Goal: Information Seeking & Learning: Learn about a topic

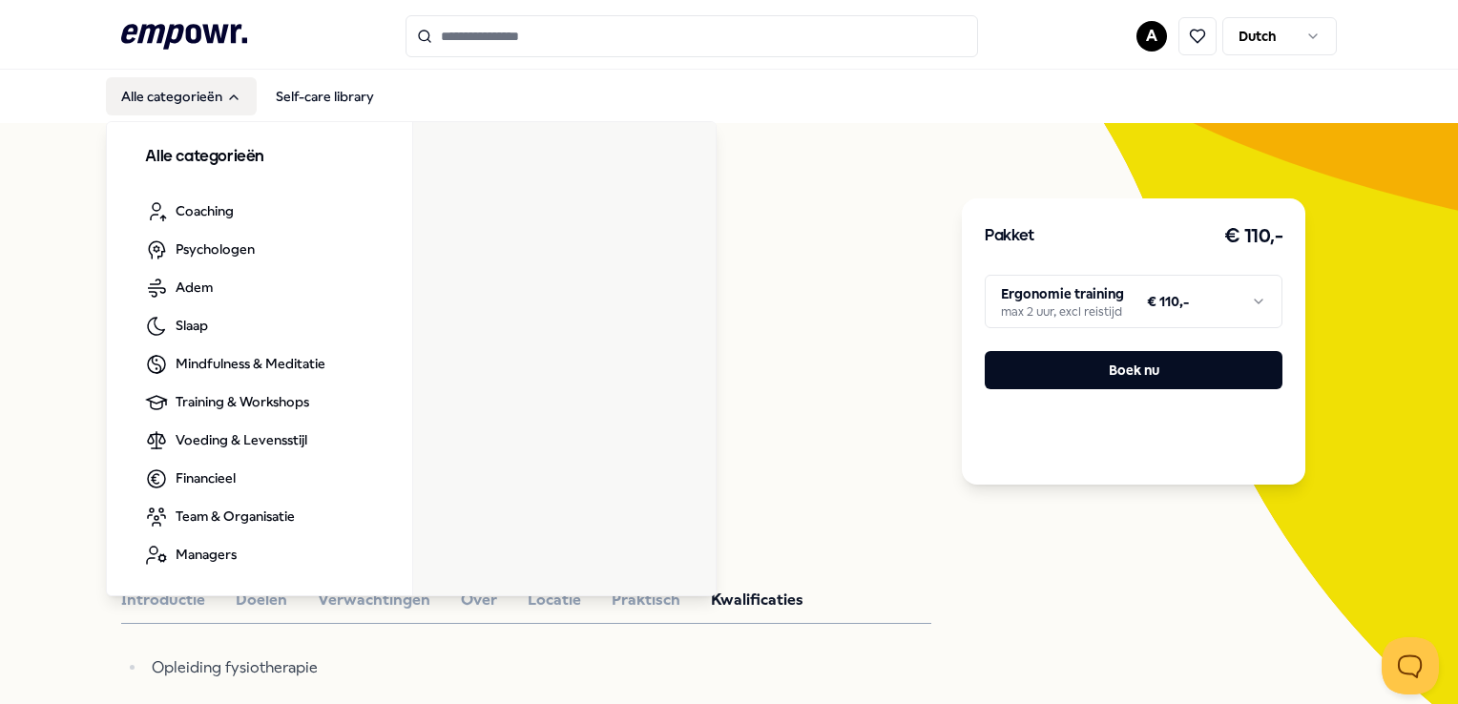
drag, startPoint x: 145, startPoint y: 94, endPoint x: 156, endPoint y: 90, distance: 11.2
click at [148, 91] on button "Alle categorieën" at bounding box center [181, 96] width 151 height 38
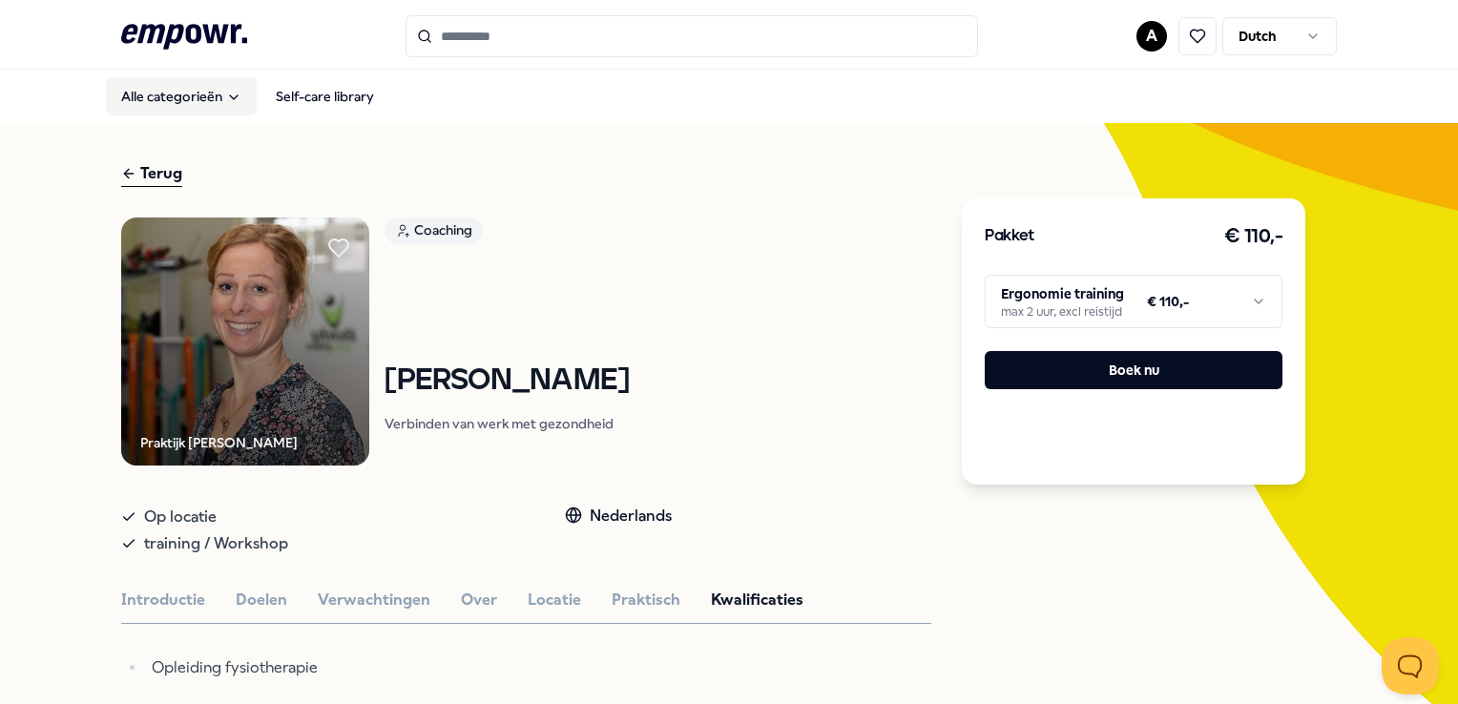
click at [226, 94] on icon "Main" at bounding box center [233, 97] width 15 height 15
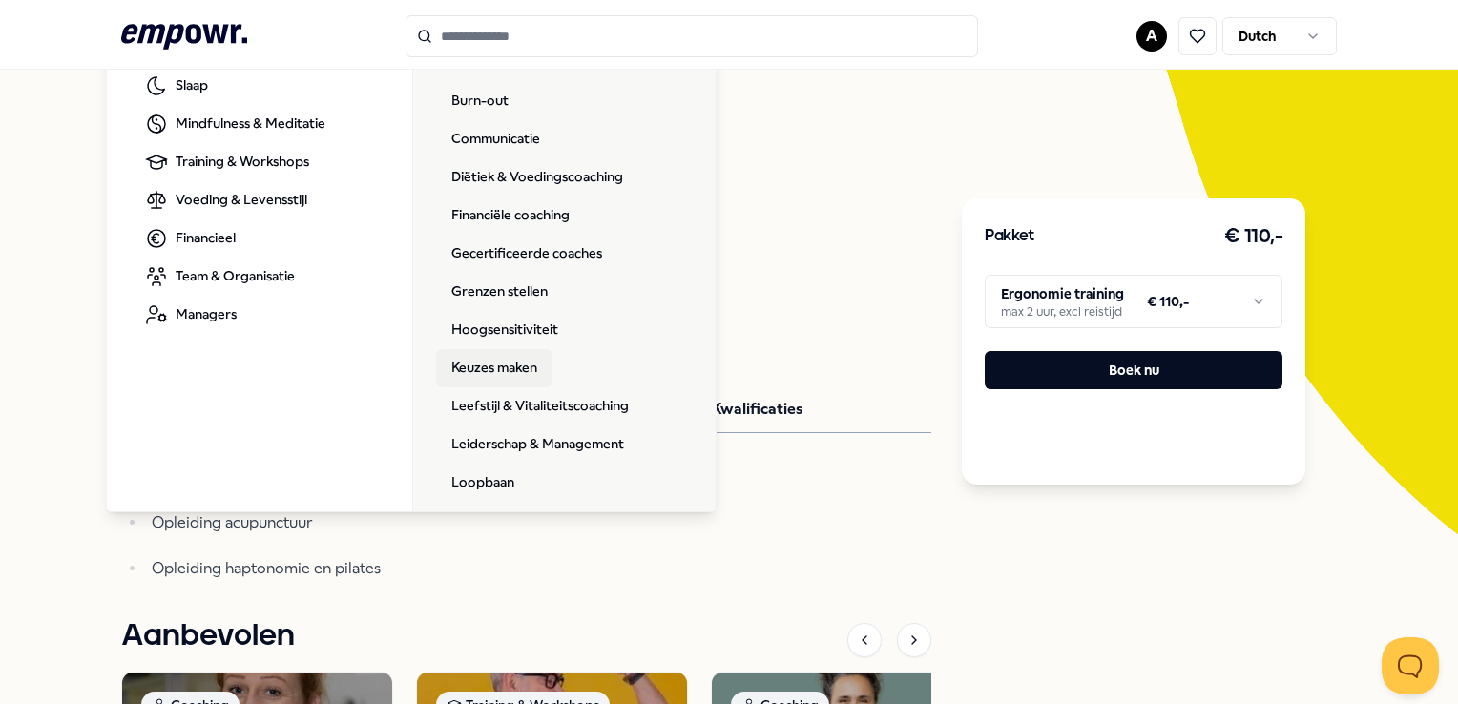
scroll to position [22, 0]
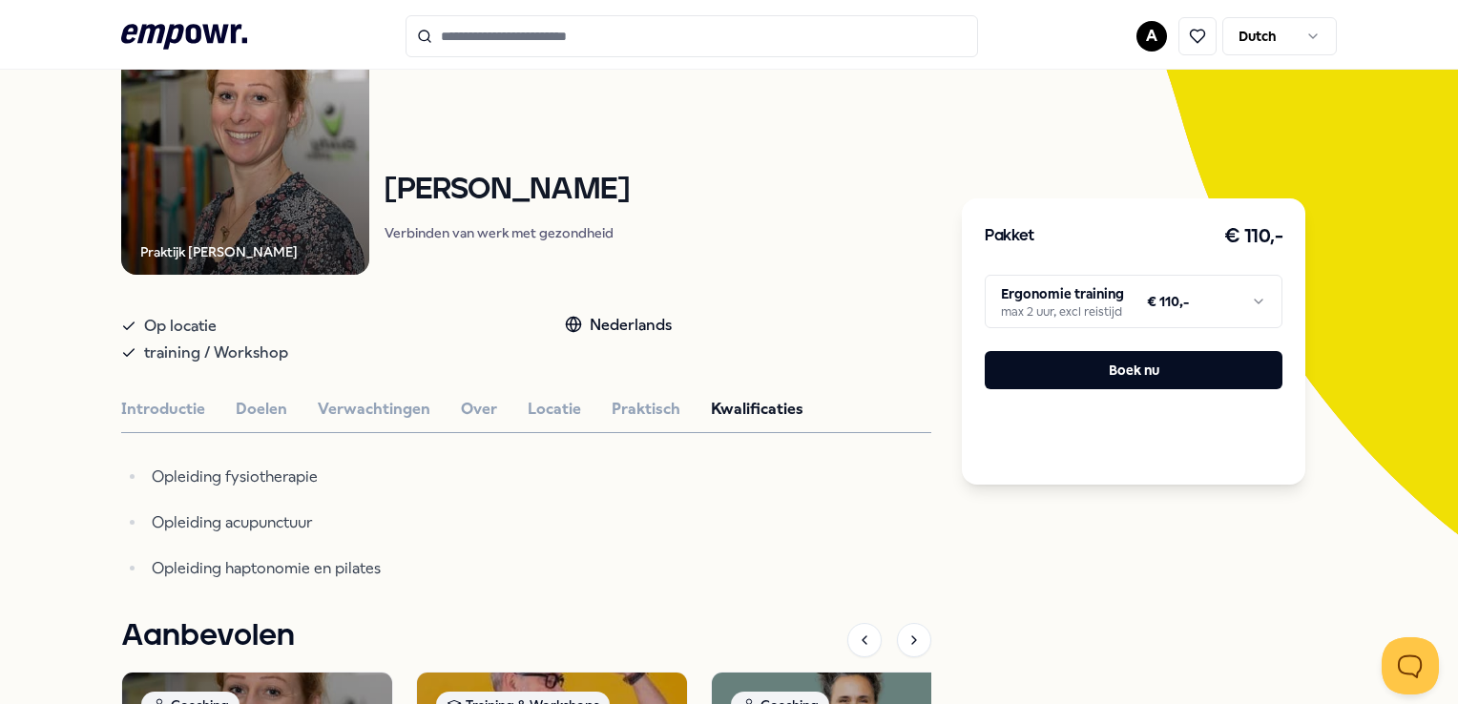
click at [569, 33] on input "Search for products, categories or subcategories" at bounding box center [691, 36] width 572 height 42
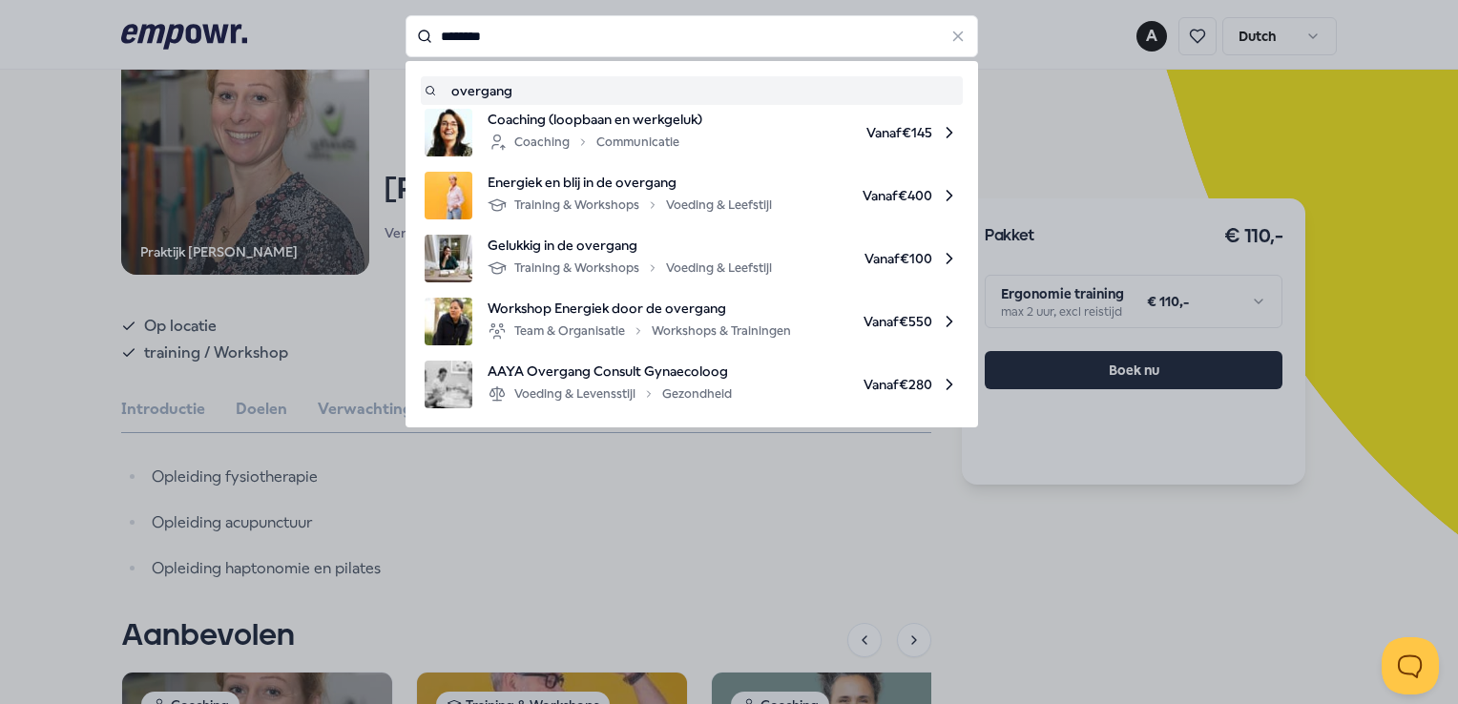
click at [623, 384] on div "Voeding & Levensstijl Gezondheid" at bounding box center [610, 394] width 244 height 23
type input "********"
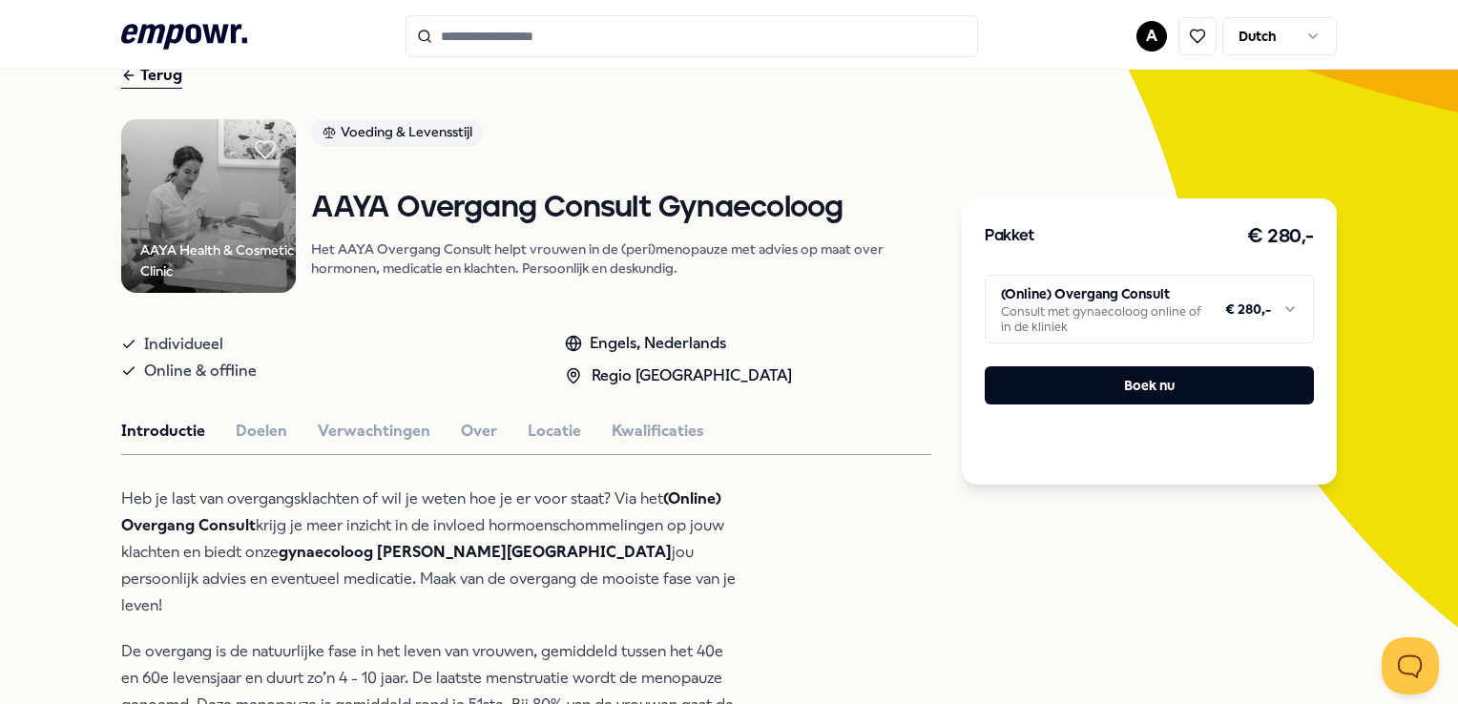
scroll to position [95, 0]
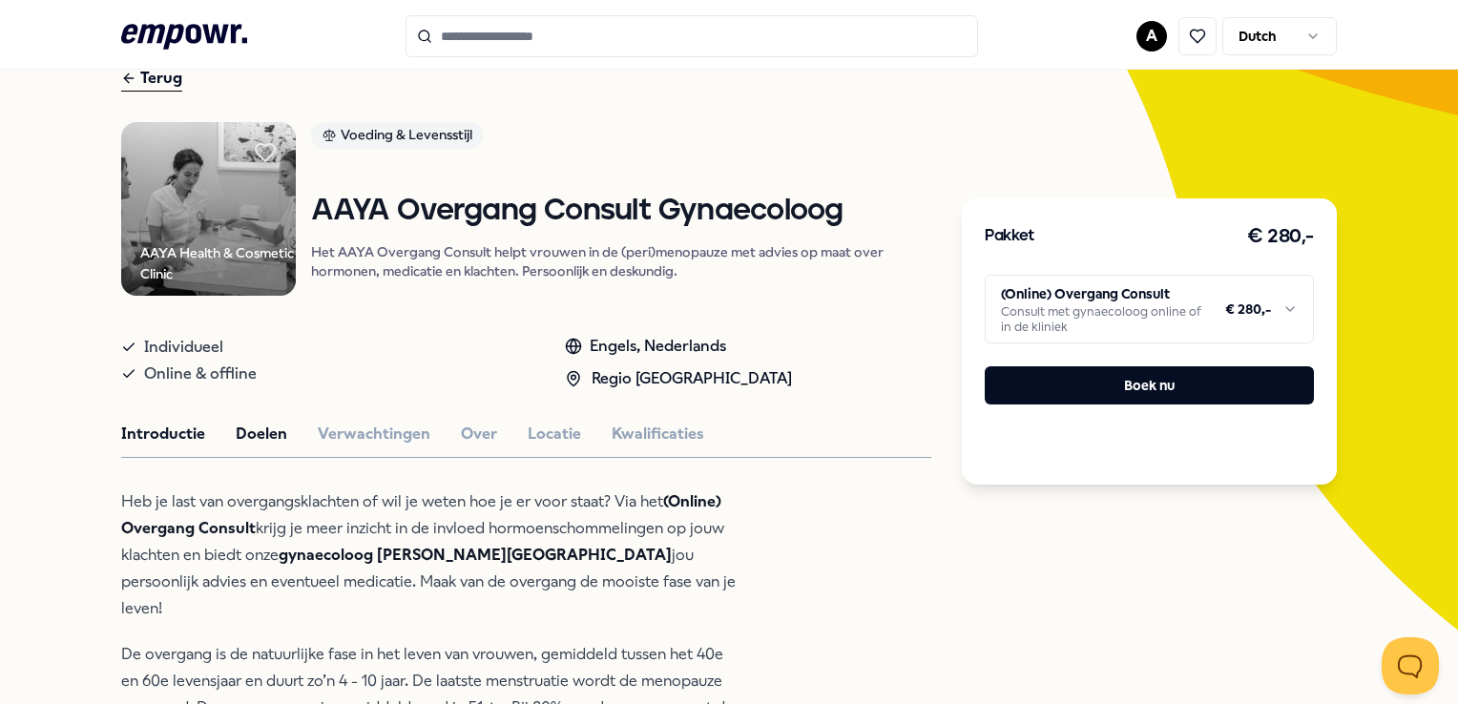
click at [258, 422] on button "Doelen" at bounding box center [262, 434] width 52 height 25
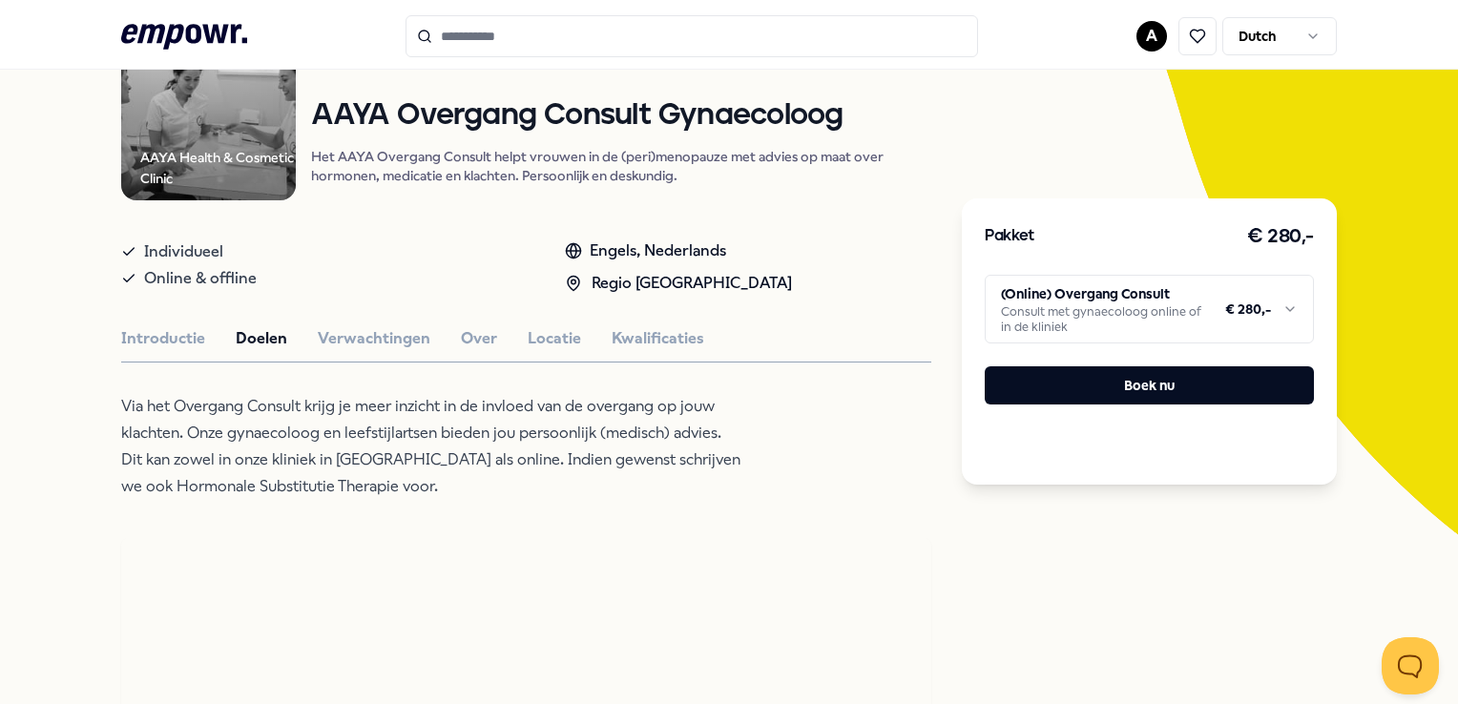
scroll to position [286, 0]
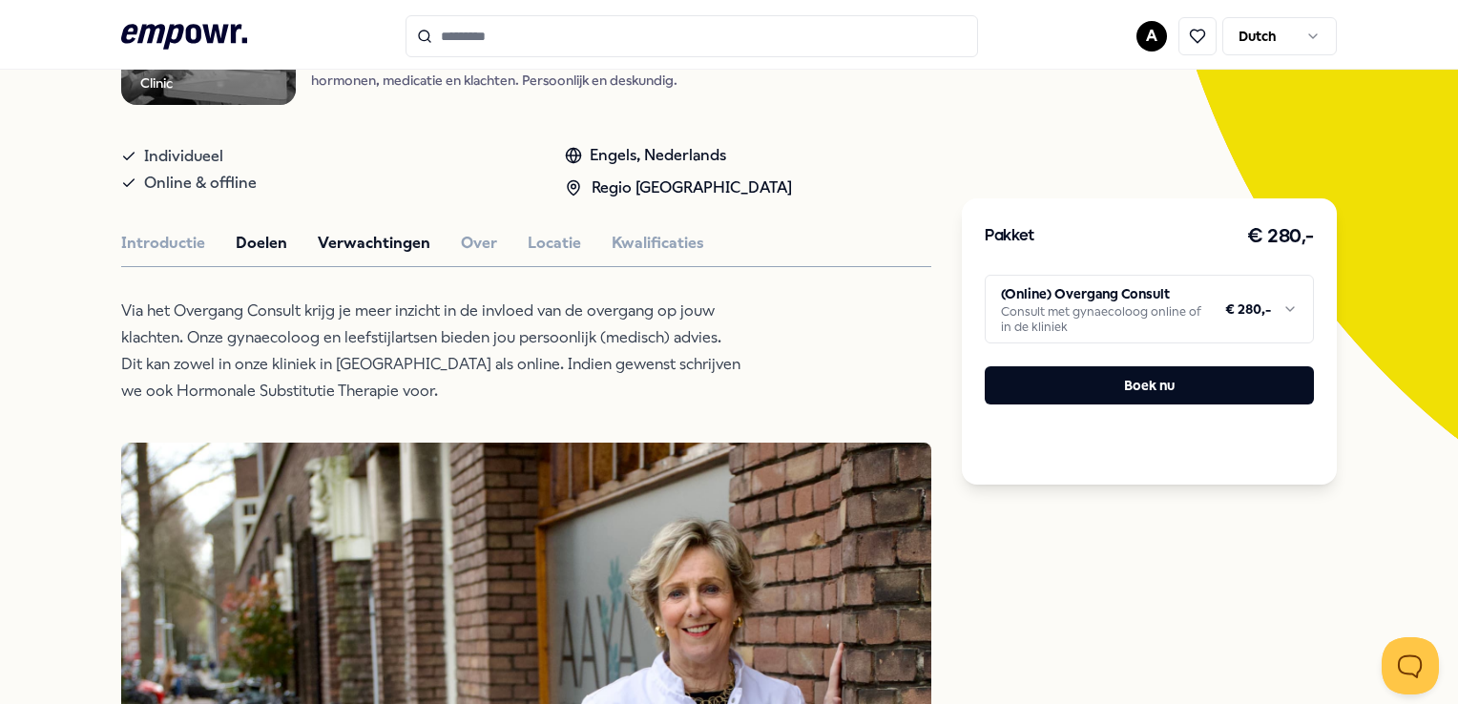
click at [389, 231] on button "Verwachtingen" at bounding box center [374, 243] width 113 height 25
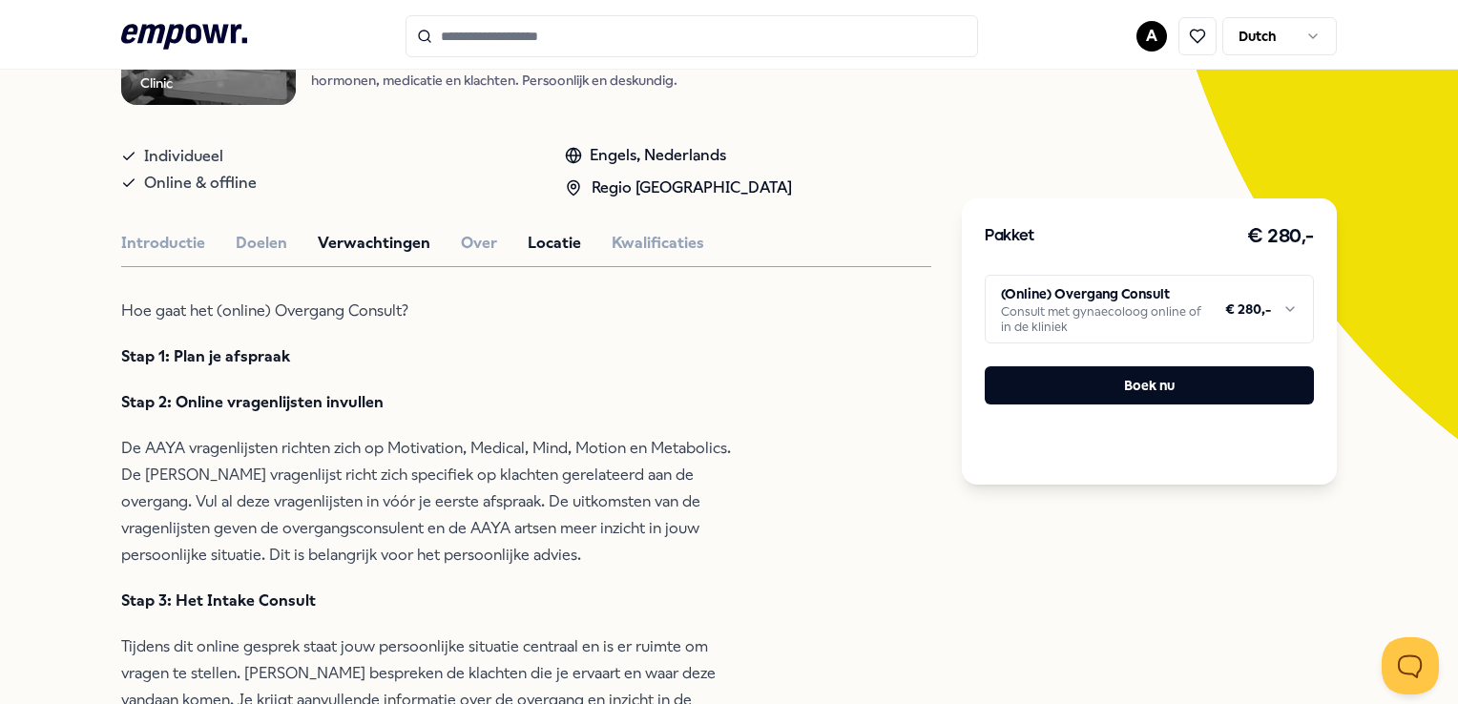
click at [537, 239] on button "Locatie" at bounding box center [554, 243] width 53 height 25
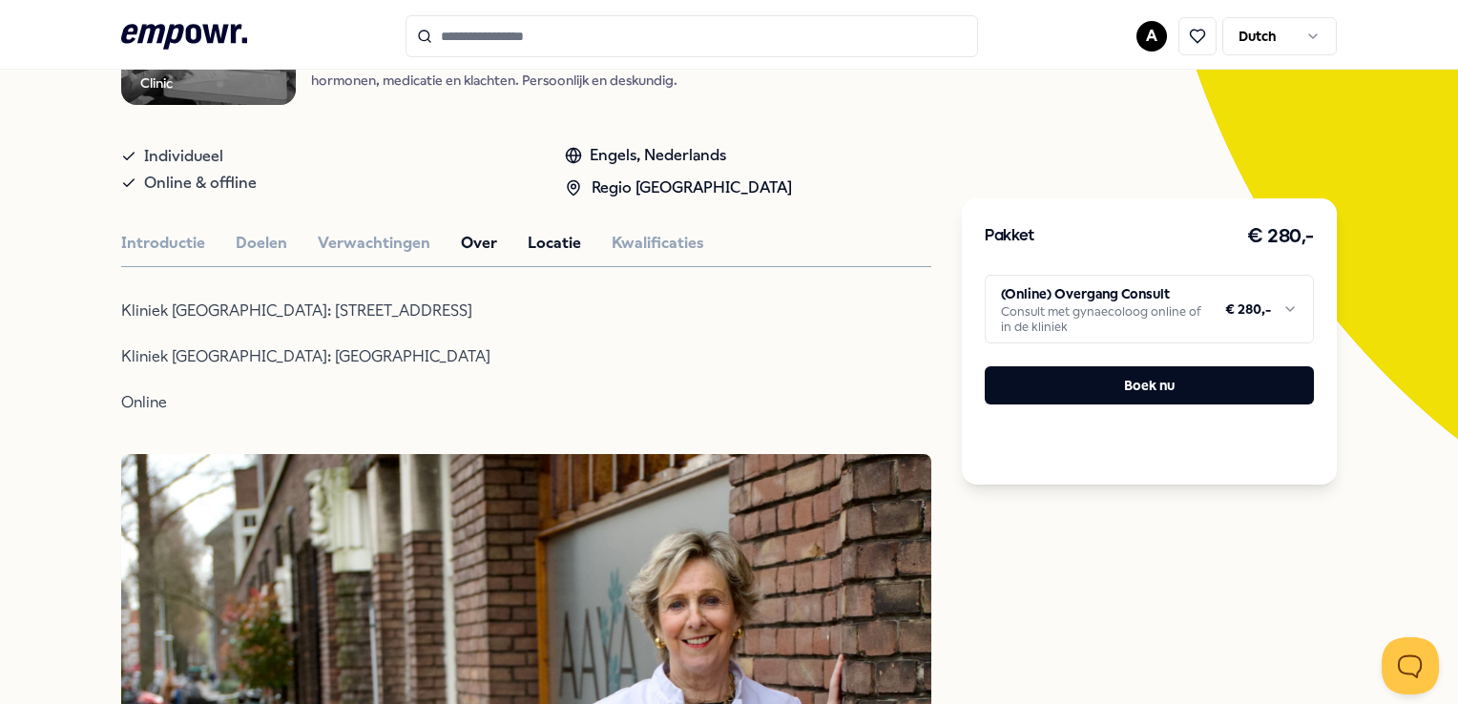
click at [485, 236] on button "Over" at bounding box center [479, 243] width 36 height 25
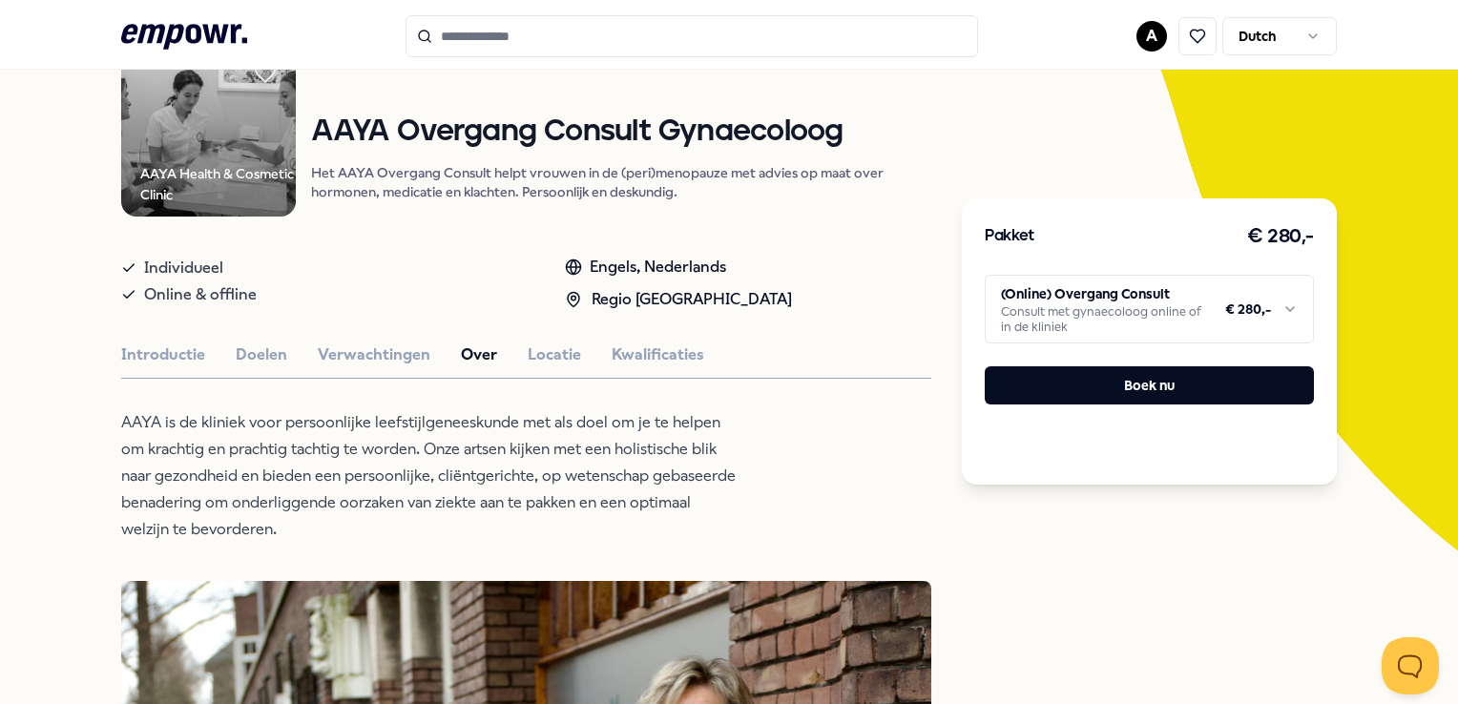
scroll to position [0, 0]
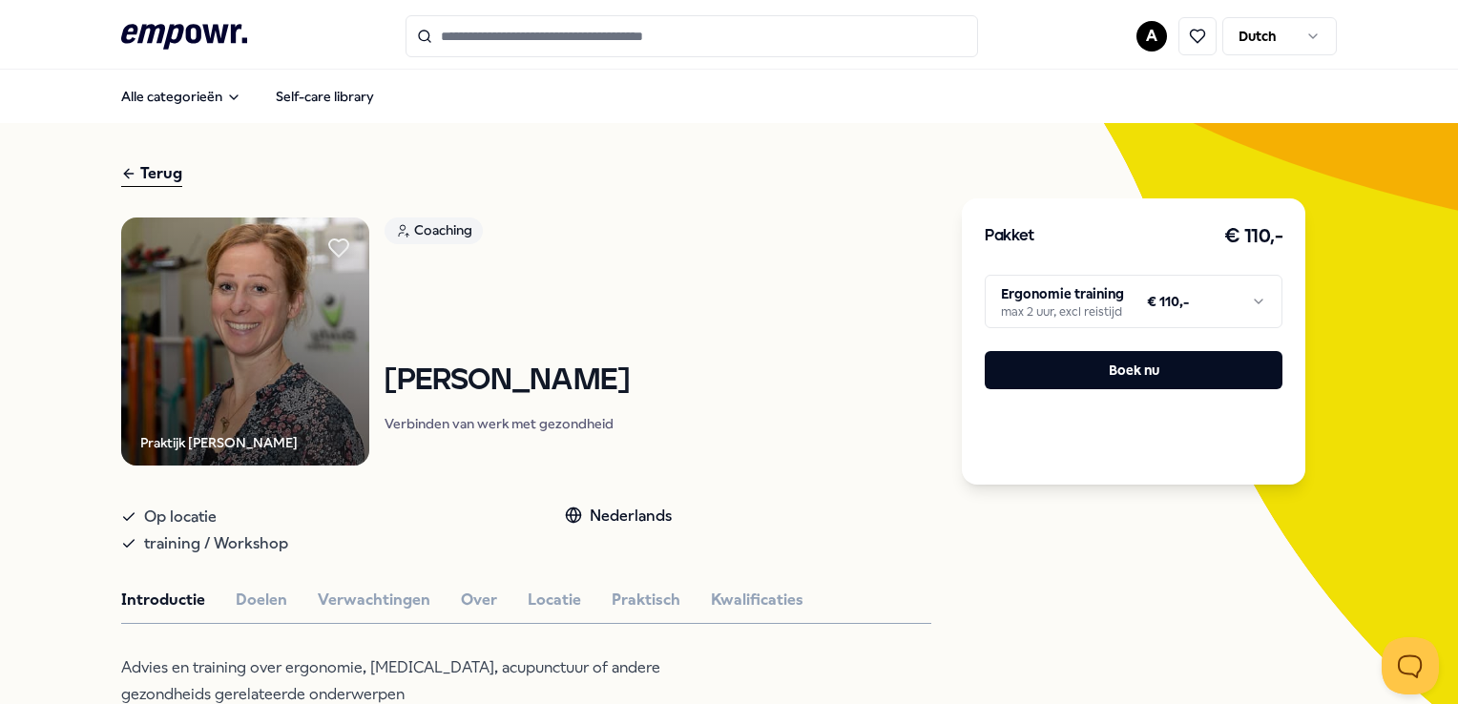
click at [493, 40] on input "Search for products, categories or subcategories" at bounding box center [691, 36] width 572 height 42
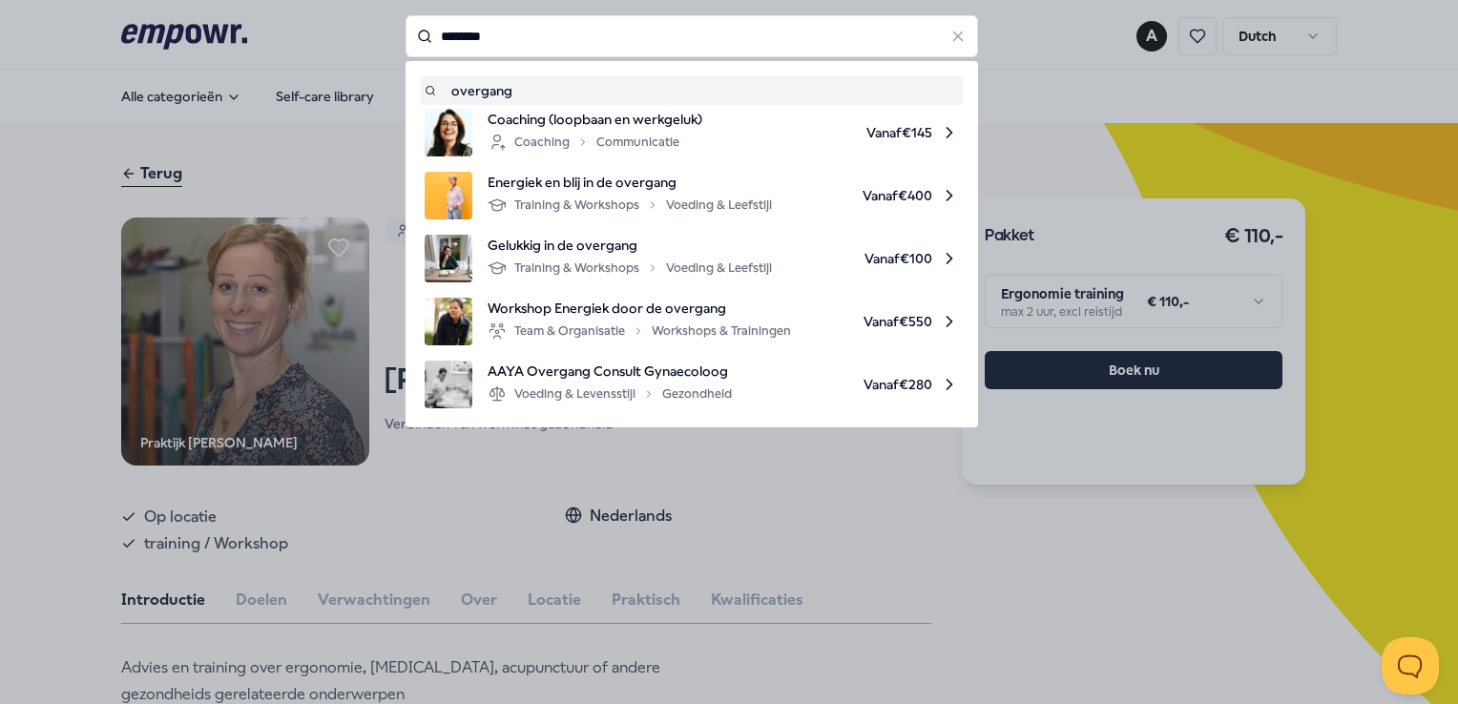
click at [619, 189] on span "Energiek en blij in de overgang" at bounding box center [630, 182] width 284 height 21
type input "********"
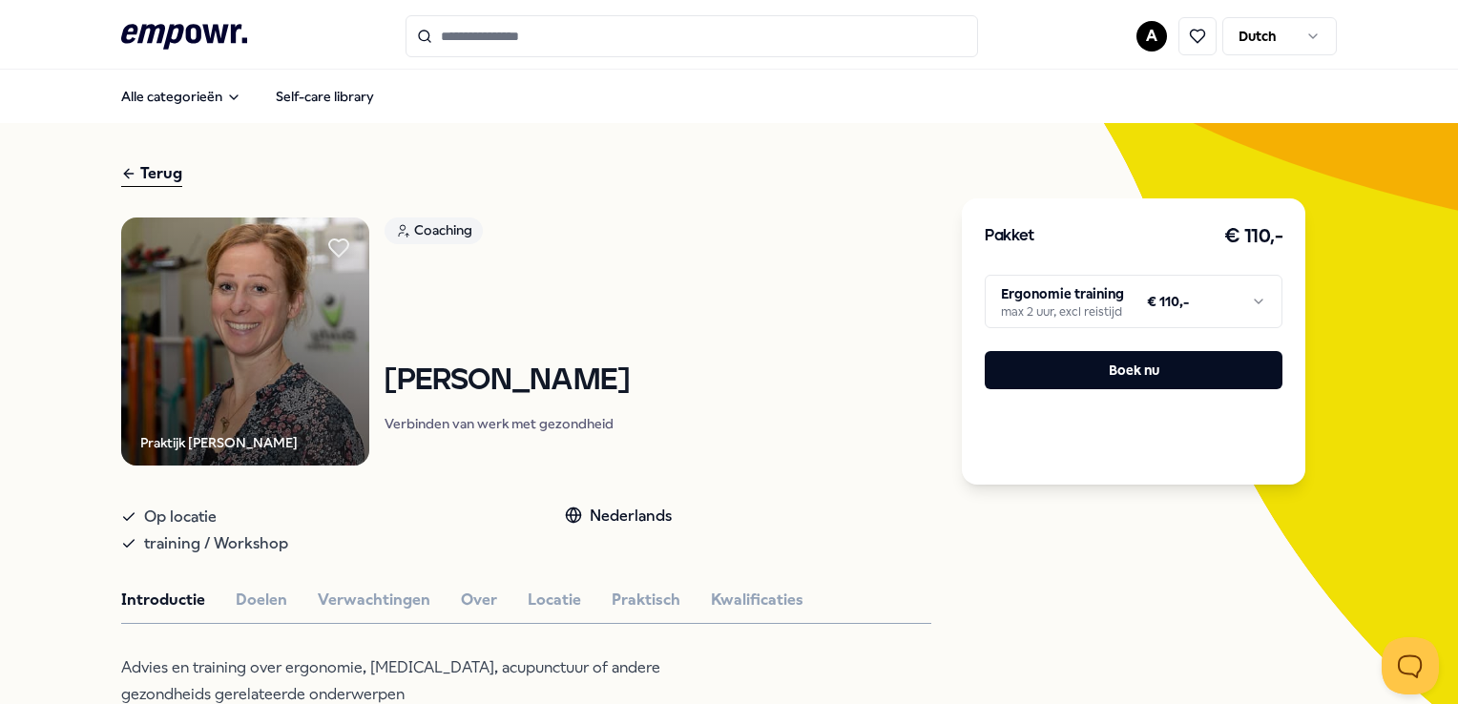
click at [544, 24] on input "Search for products, categories or subcategories" at bounding box center [691, 36] width 572 height 42
click at [546, 36] on input "Search for products, categories or subcategories" at bounding box center [691, 36] width 572 height 42
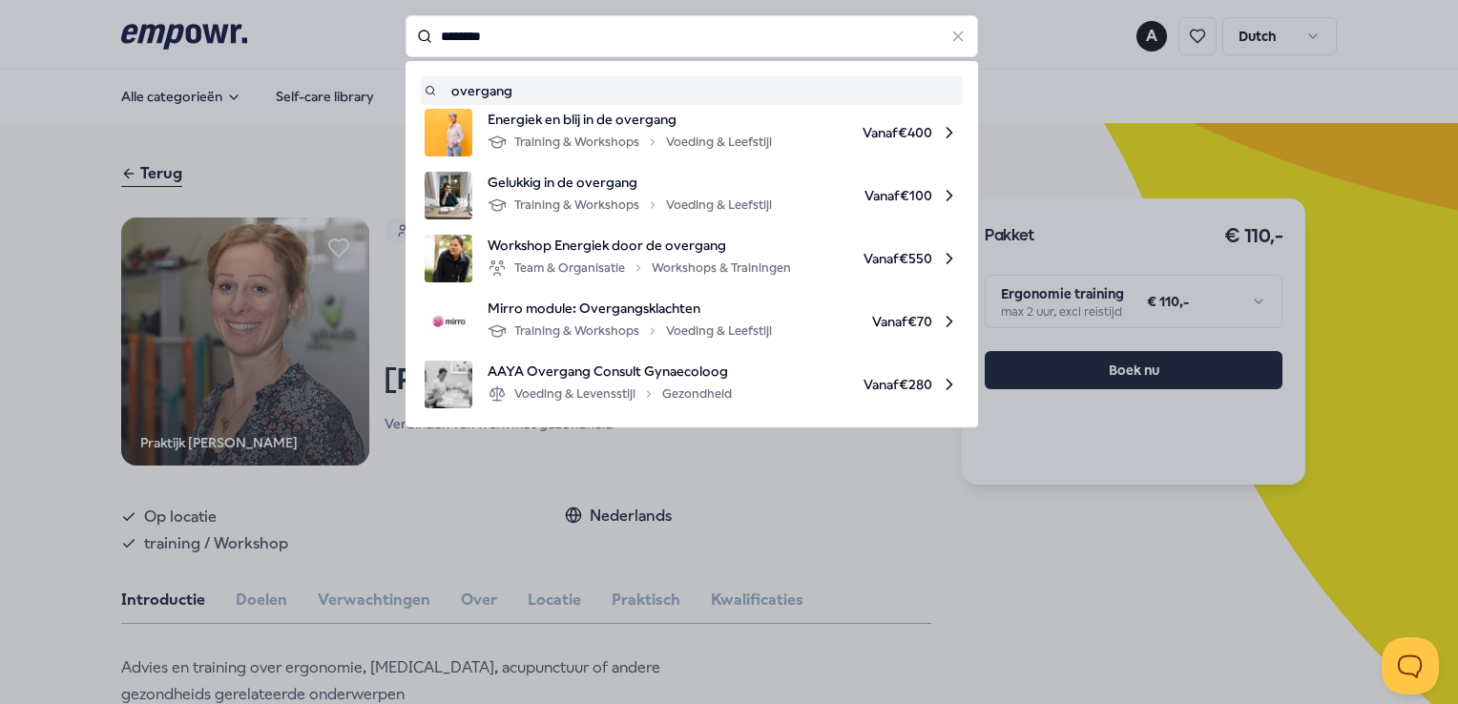
type input "********"
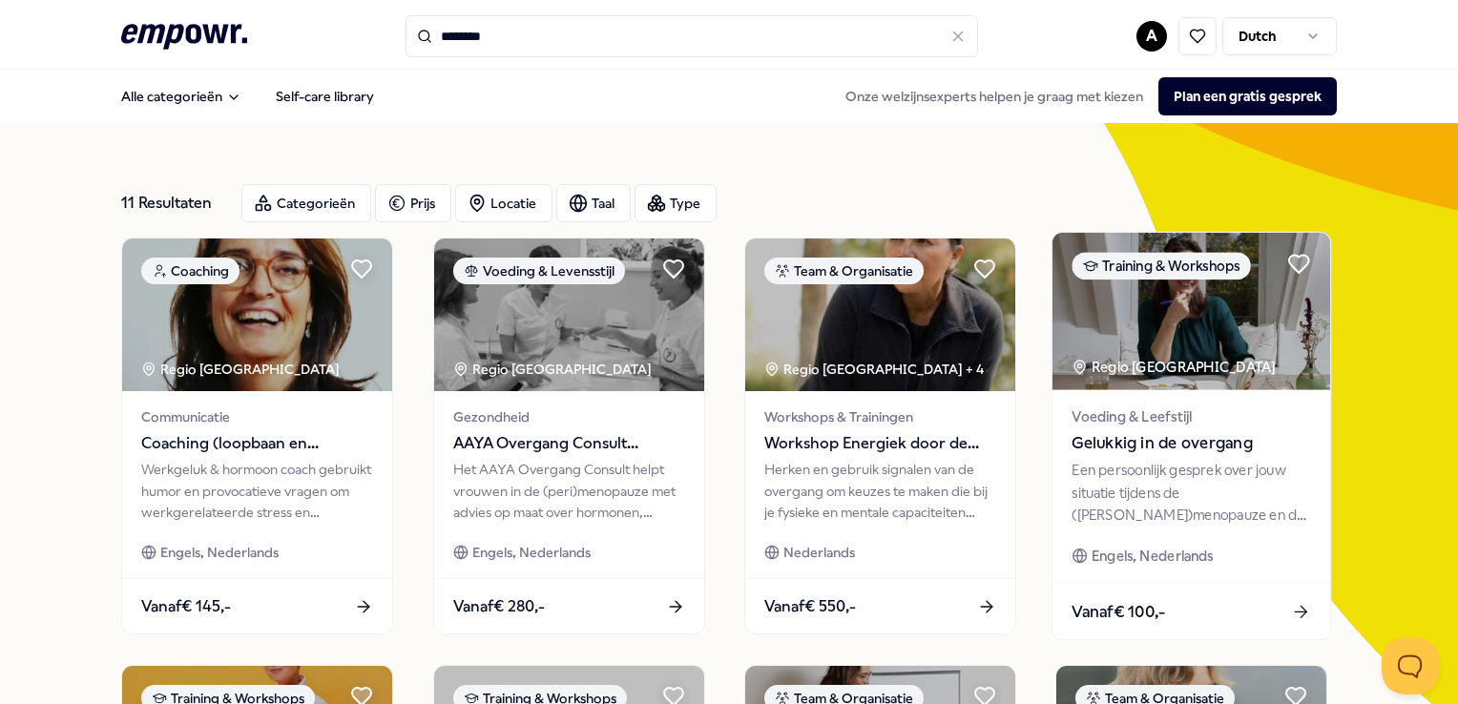
click at [1163, 441] on span "Gelukkig in de overgang" at bounding box center [1191, 443] width 239 height 25
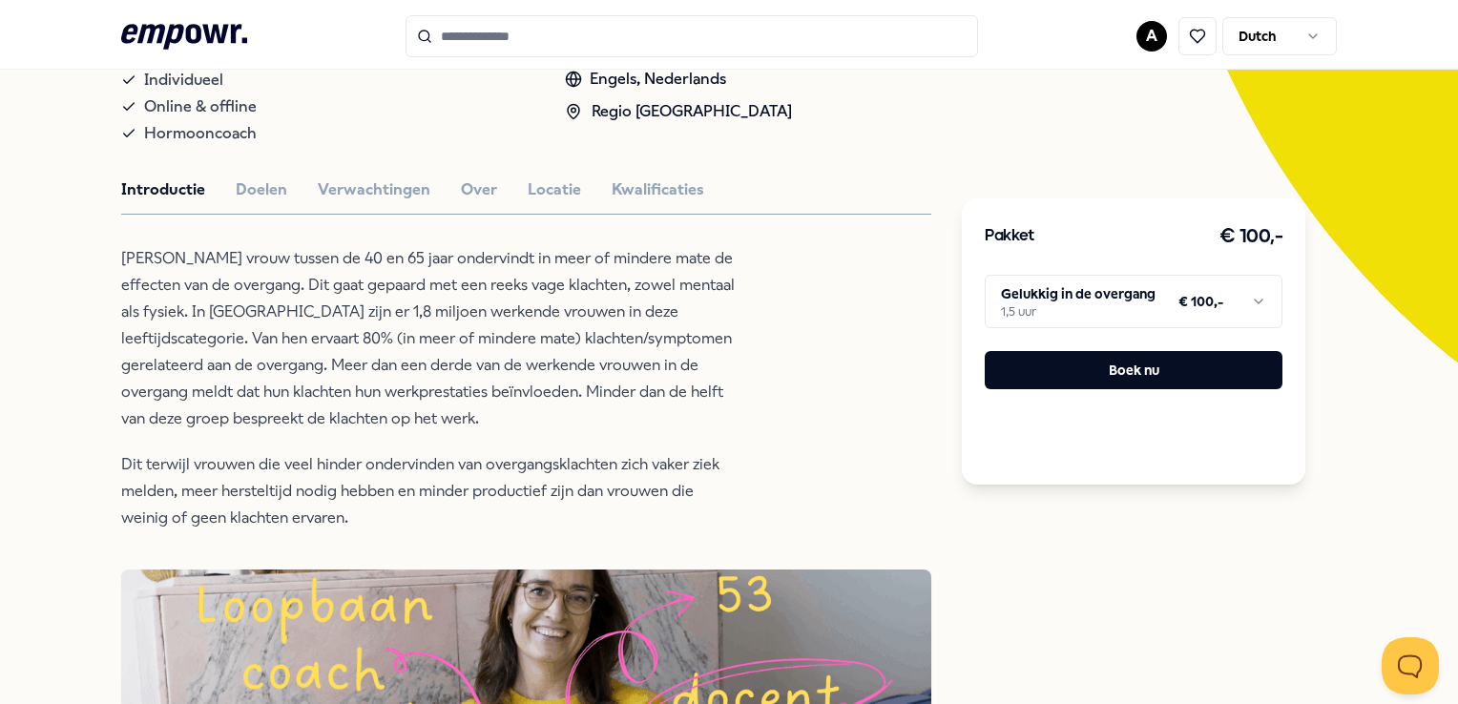
scroll to position [382, 0]
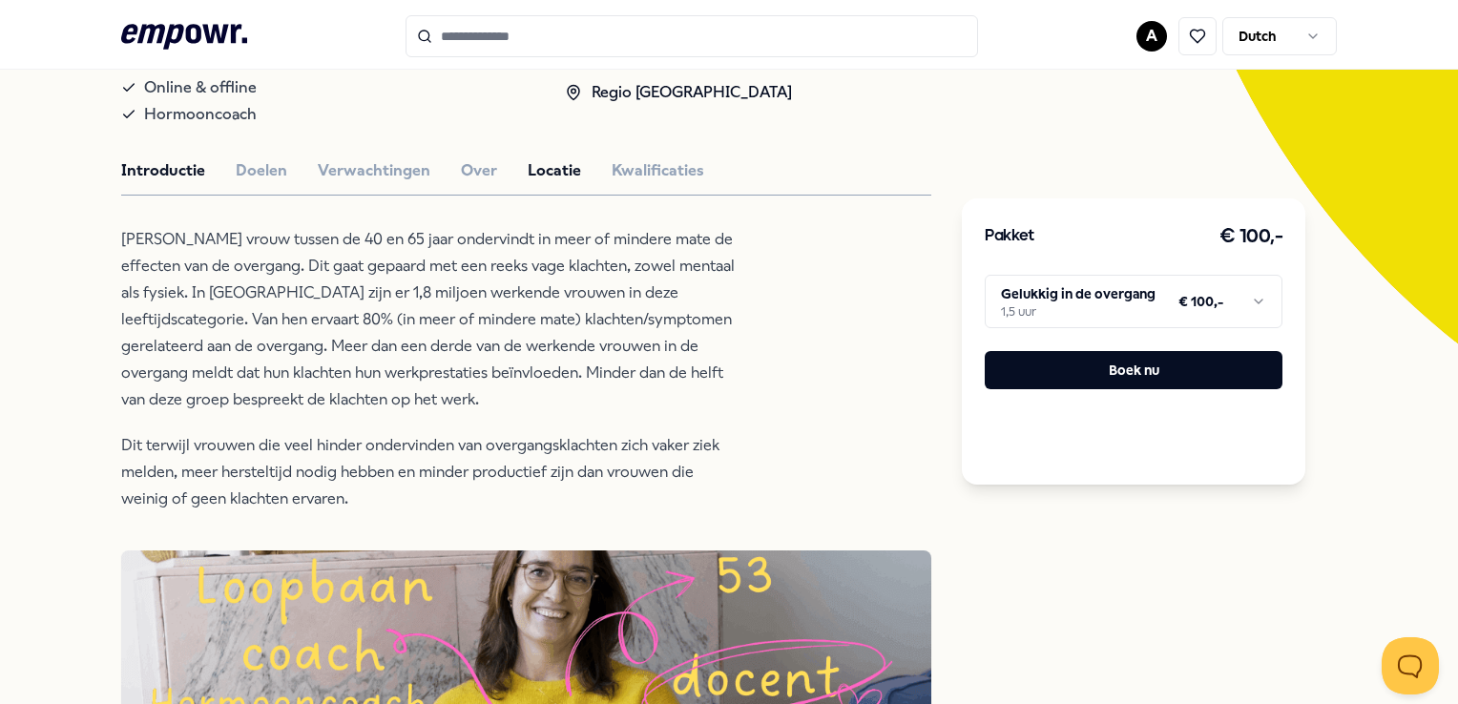
click at [536, 159] on button "Locatie" at bounding box center [554, 170] width 53 height 25
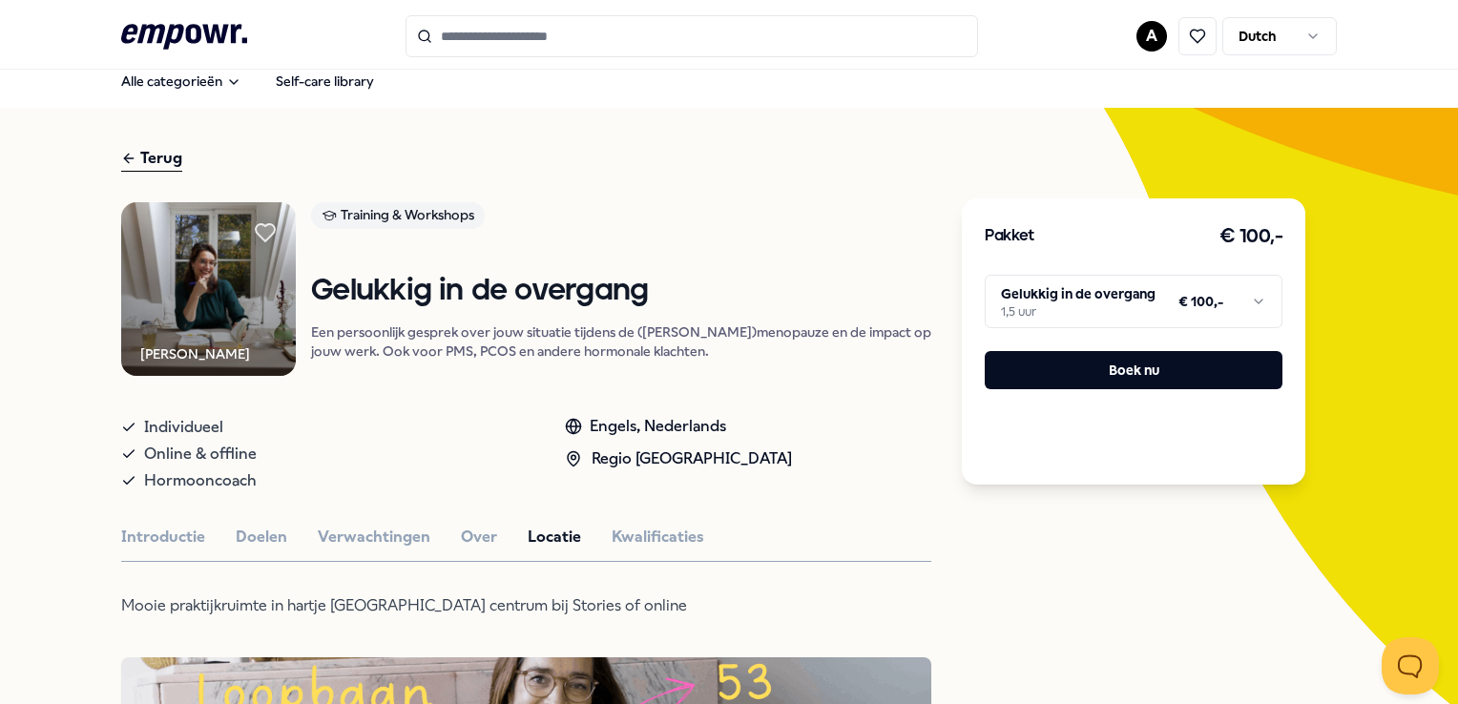
scroll to position [0, 0]
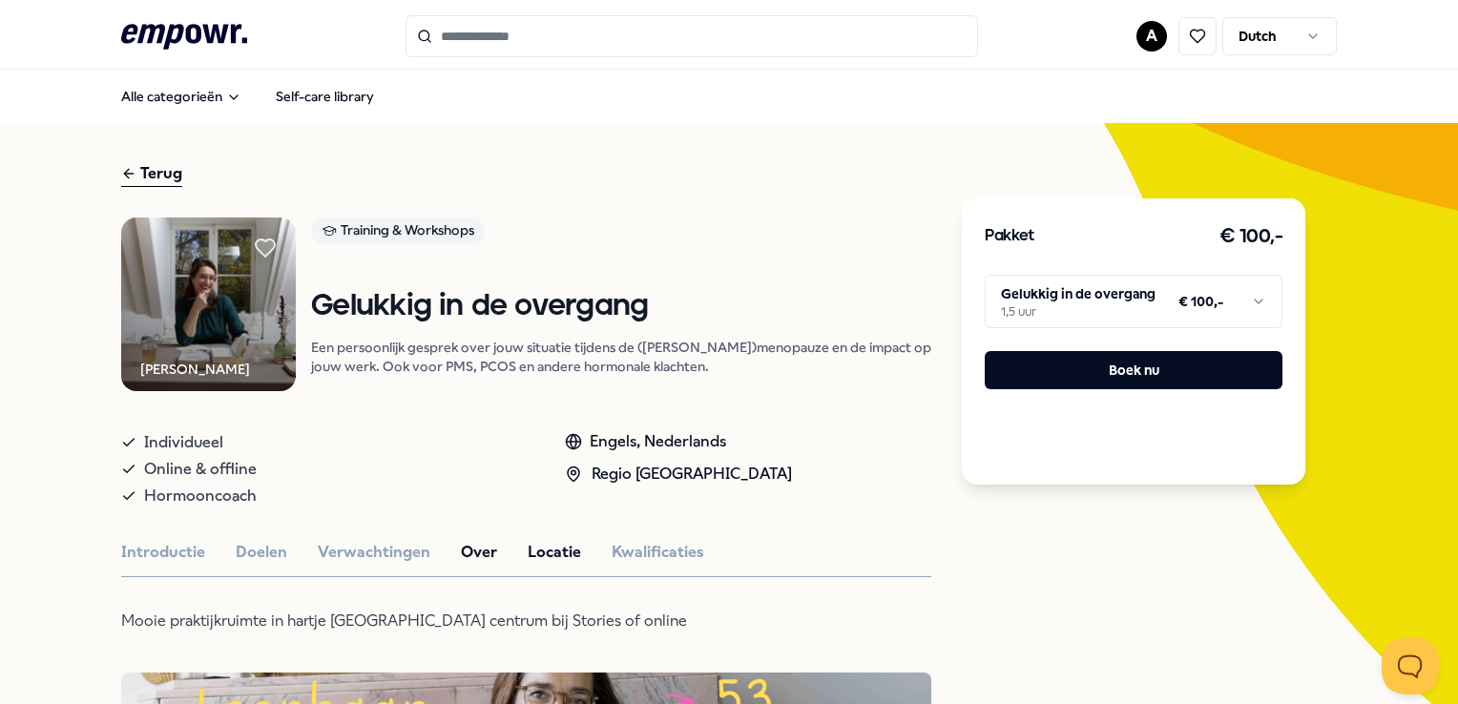
click at [477, 544] on button "Over" at bounding box center [479, 552] width 36 height 25
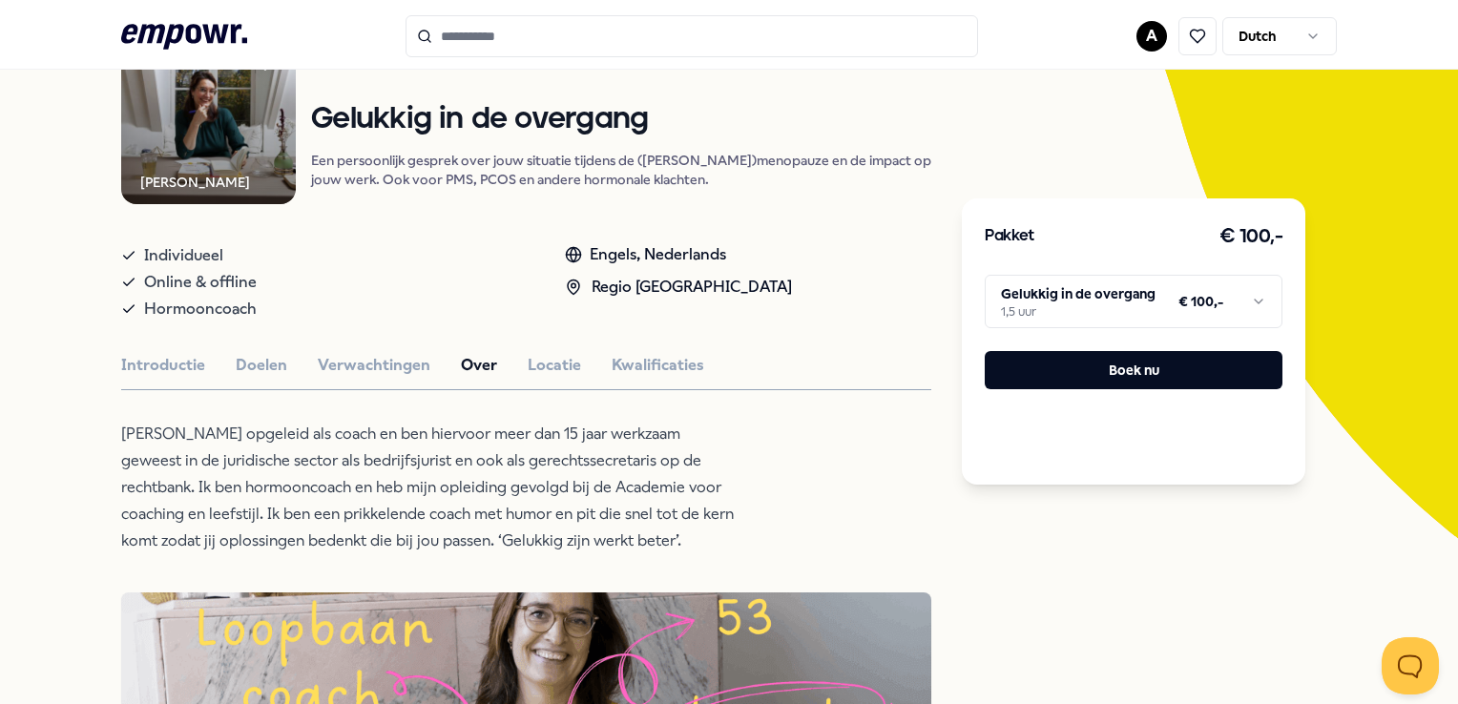
scroll to position [191, 0]
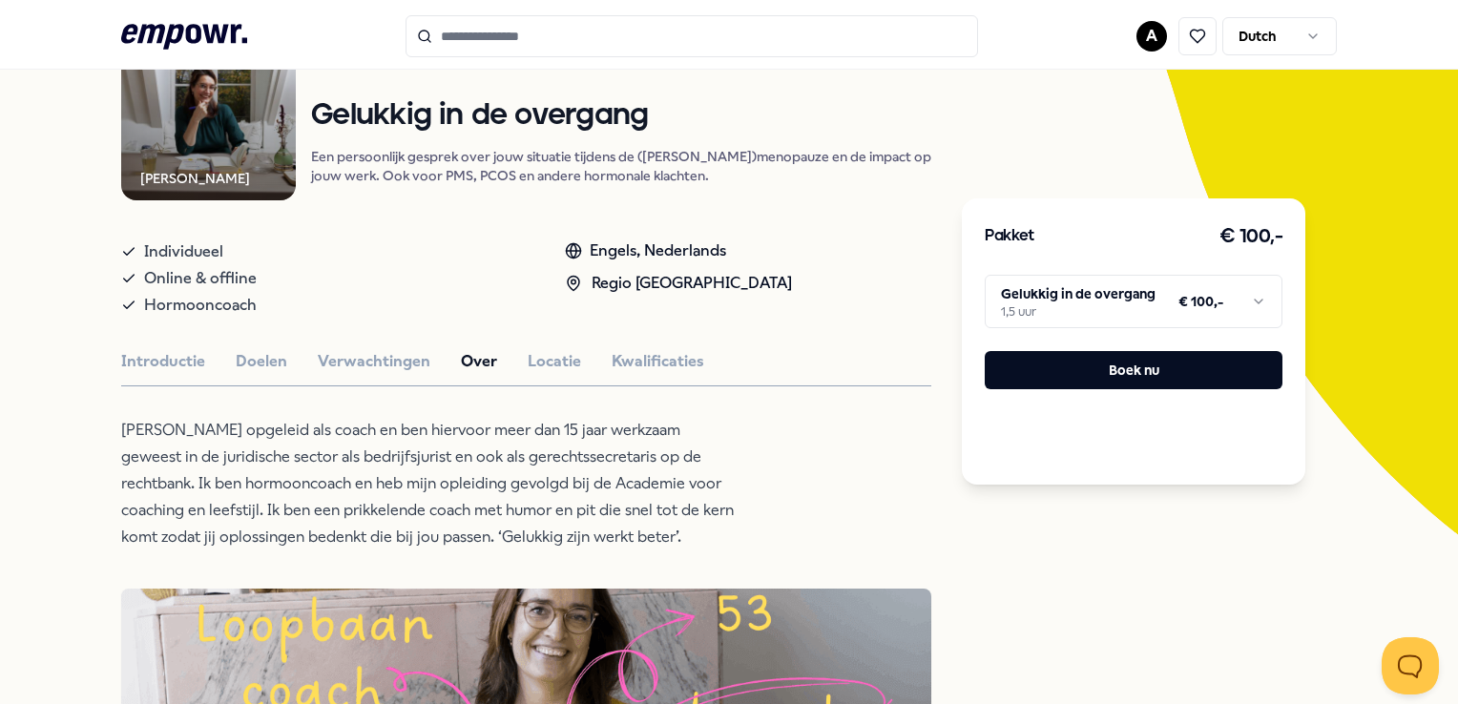
type input "********"
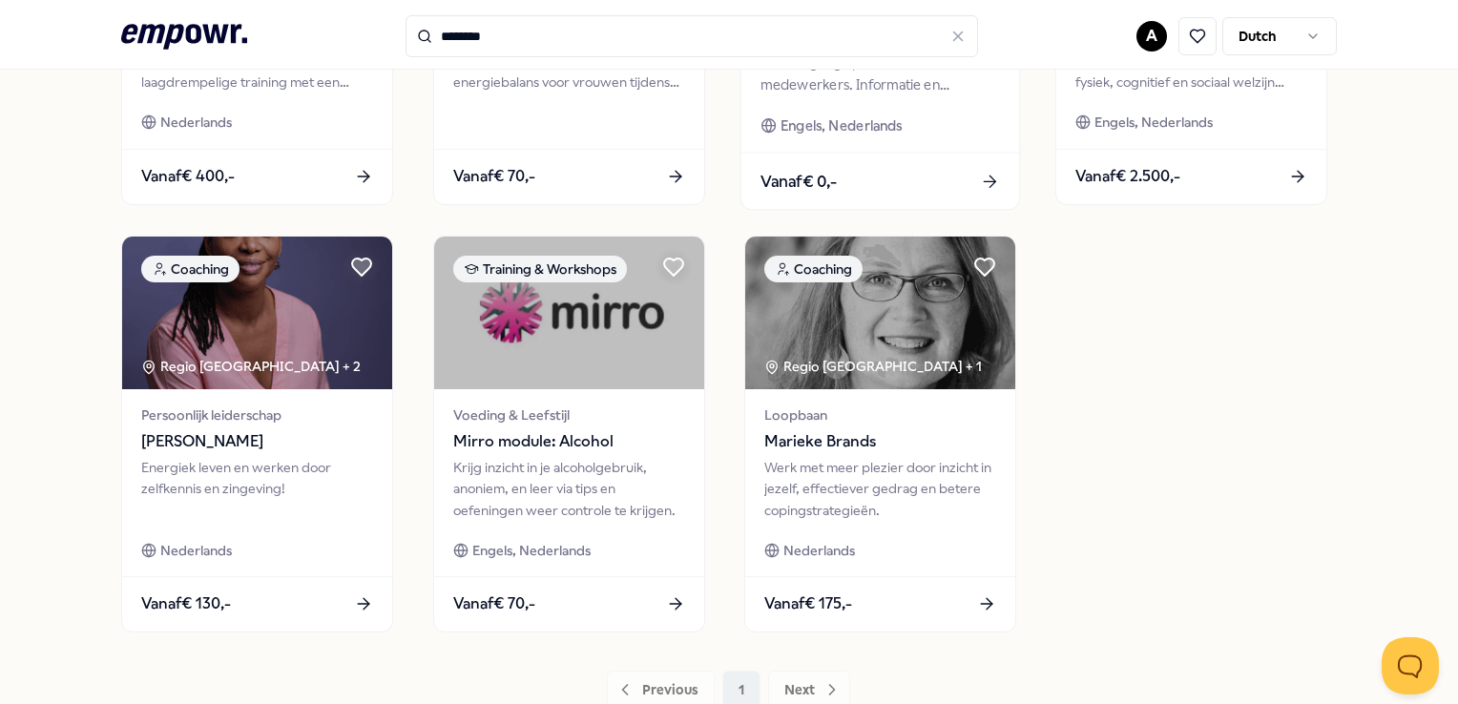
scroll to position [859, 0]
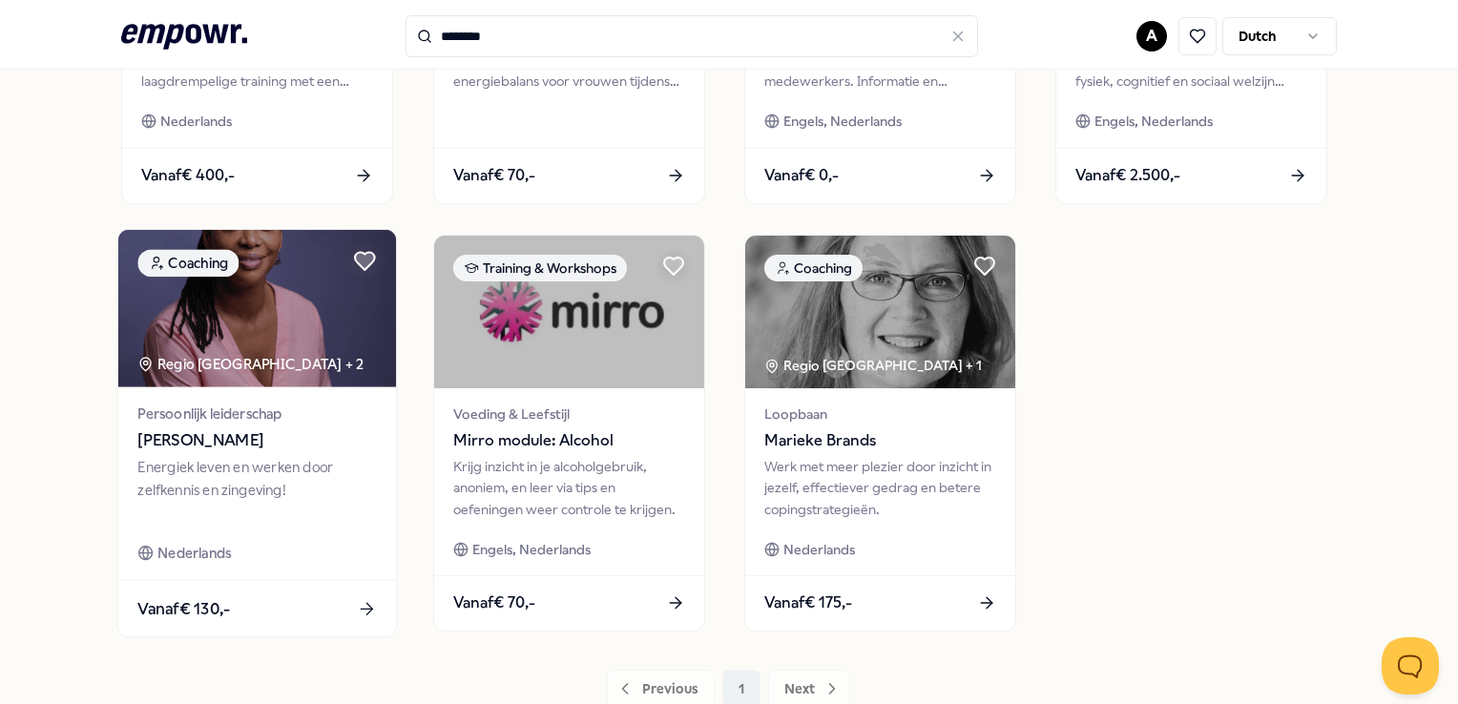
click at [190, 440] on span "[PERSON_NAME]" at bounding box center [257, 440] width 239 height 25
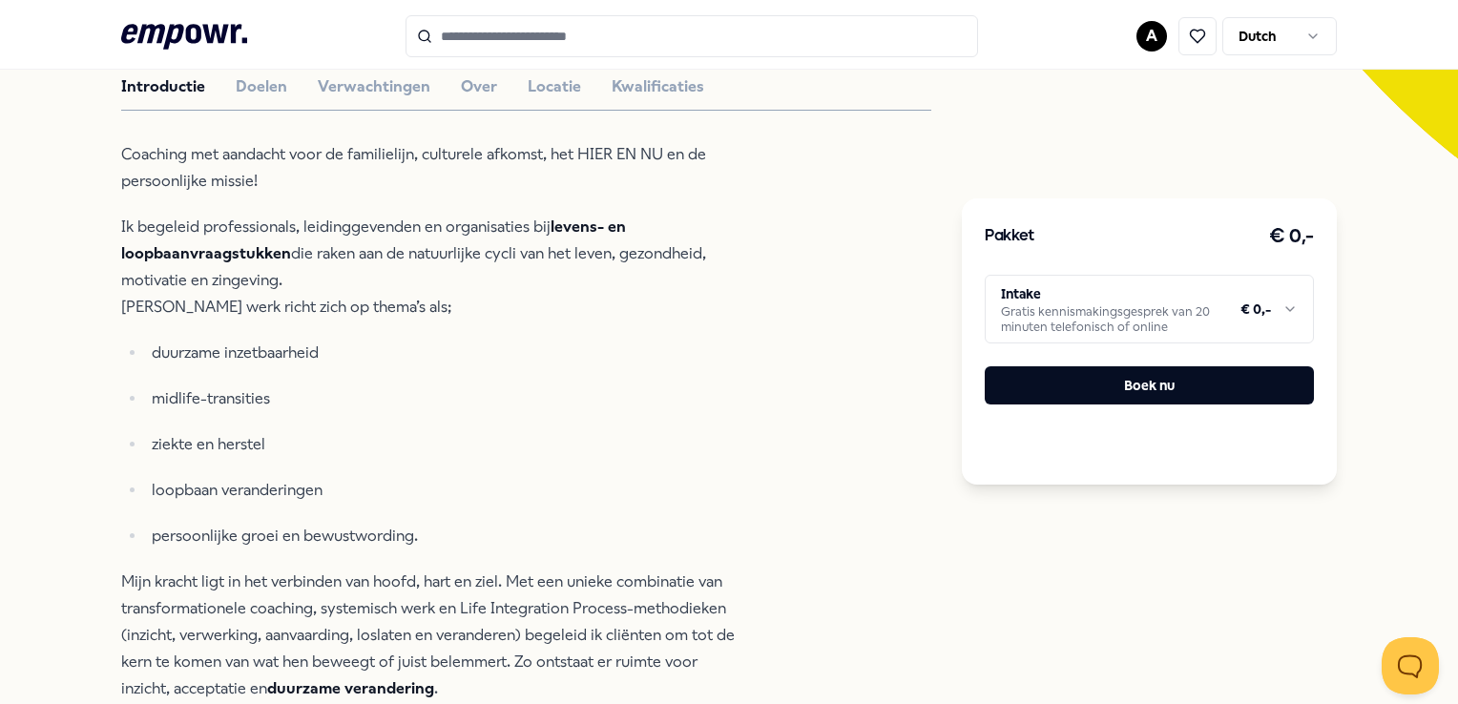
scroll to position [599, 0]
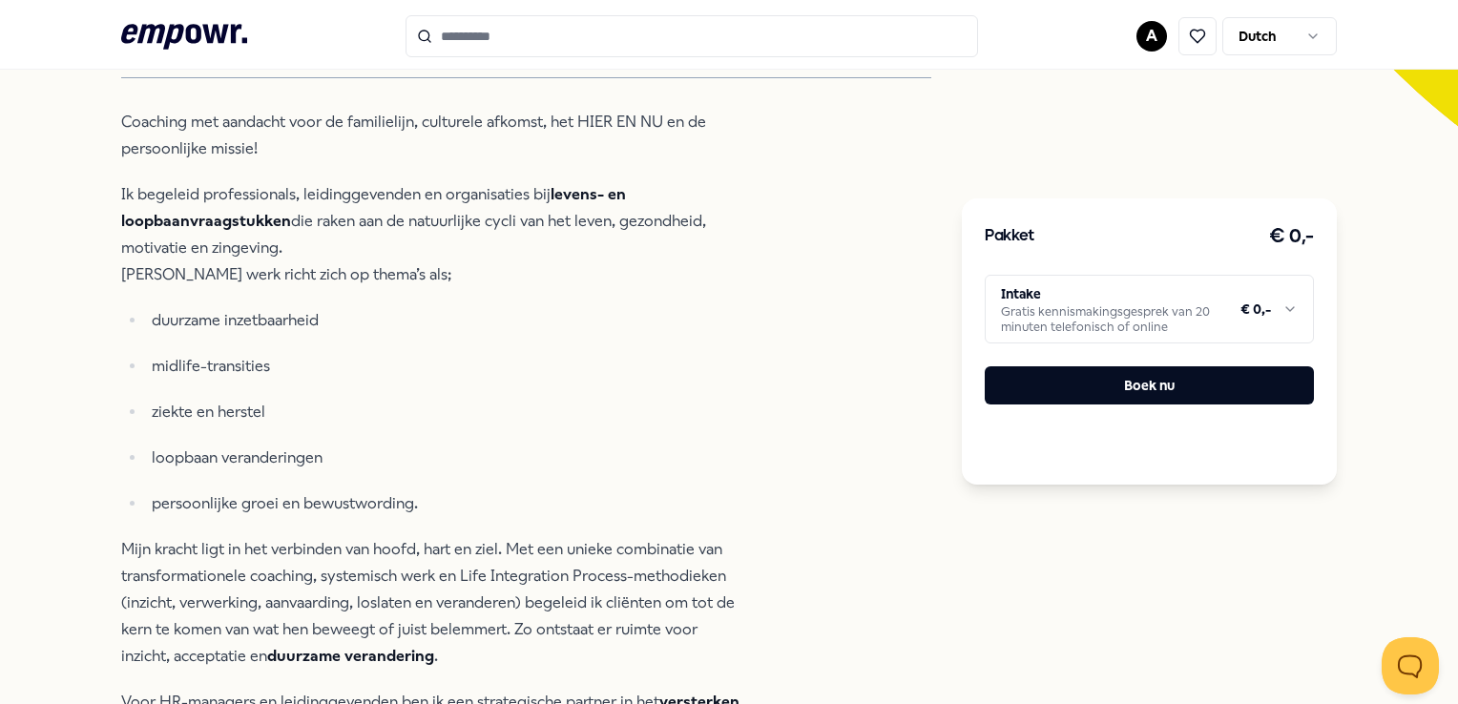
type input "********"
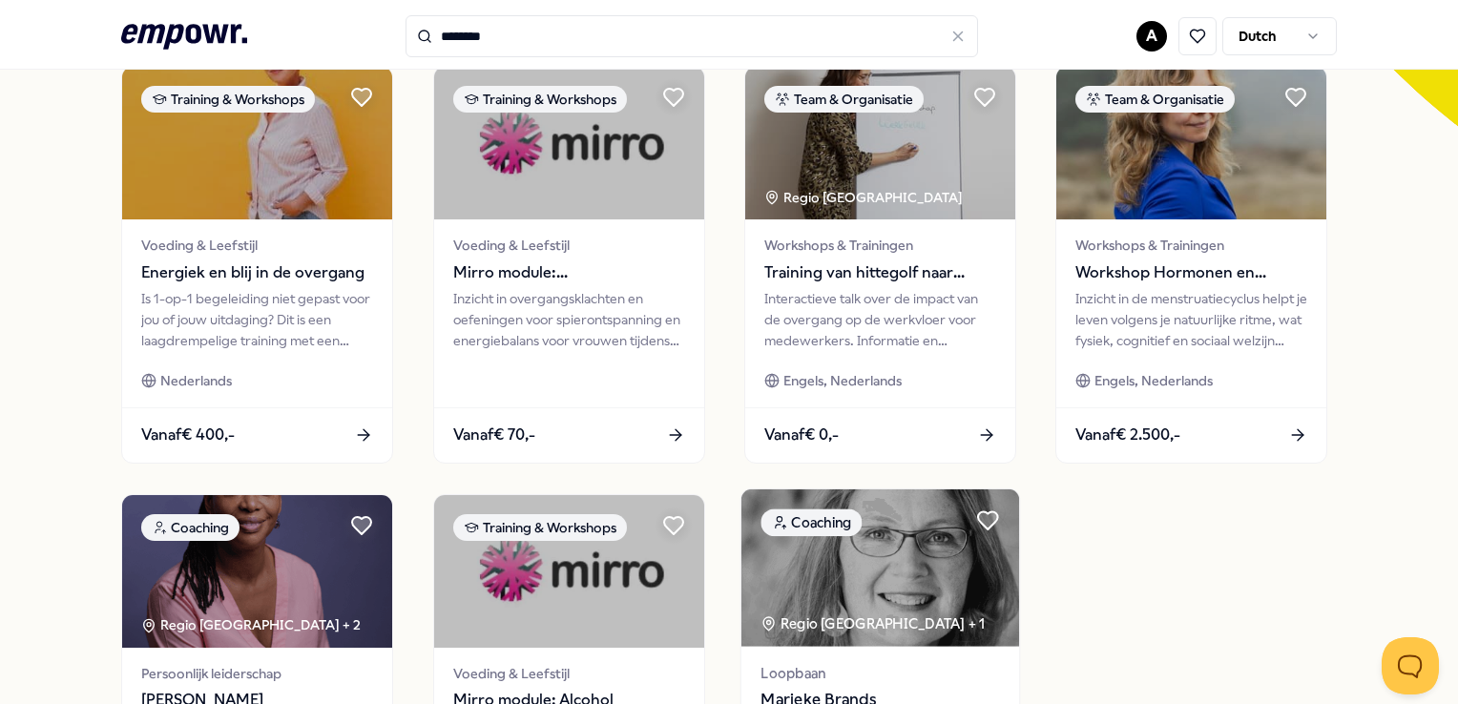
click at [915, 597] on img at bounding box center [880, 567] width 278 height 157
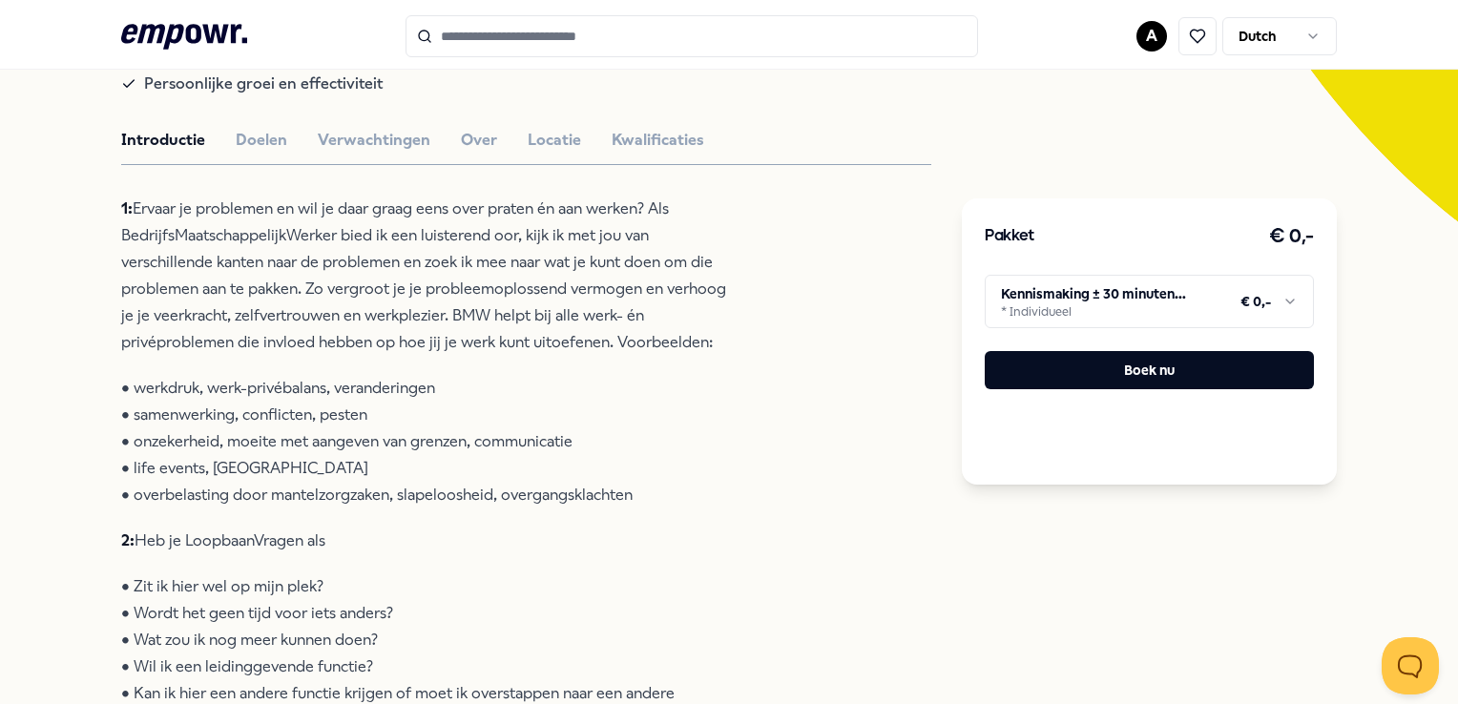
scroll to position [504, 0]
click at [546, 139] on button "Locatie" at bounding box center [554, 140] width 53 height 25
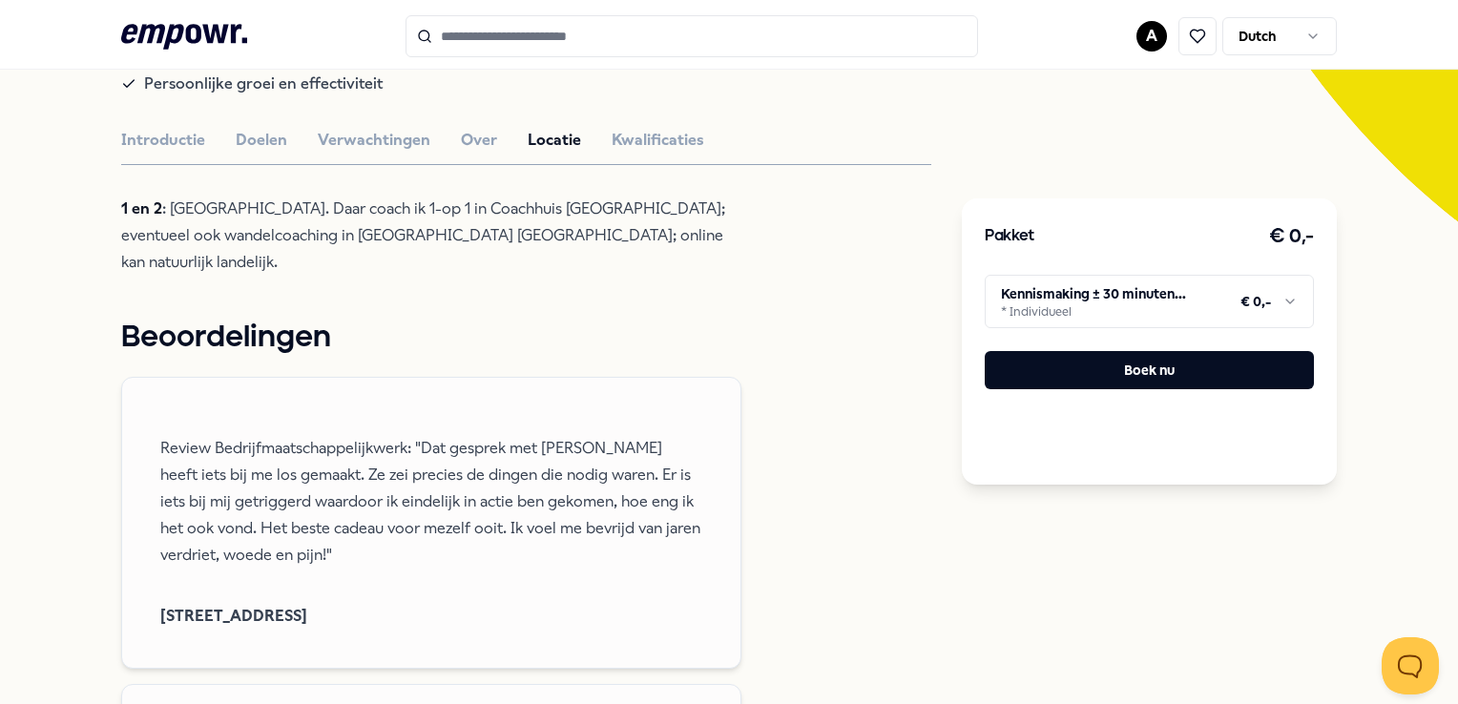
type input "********"
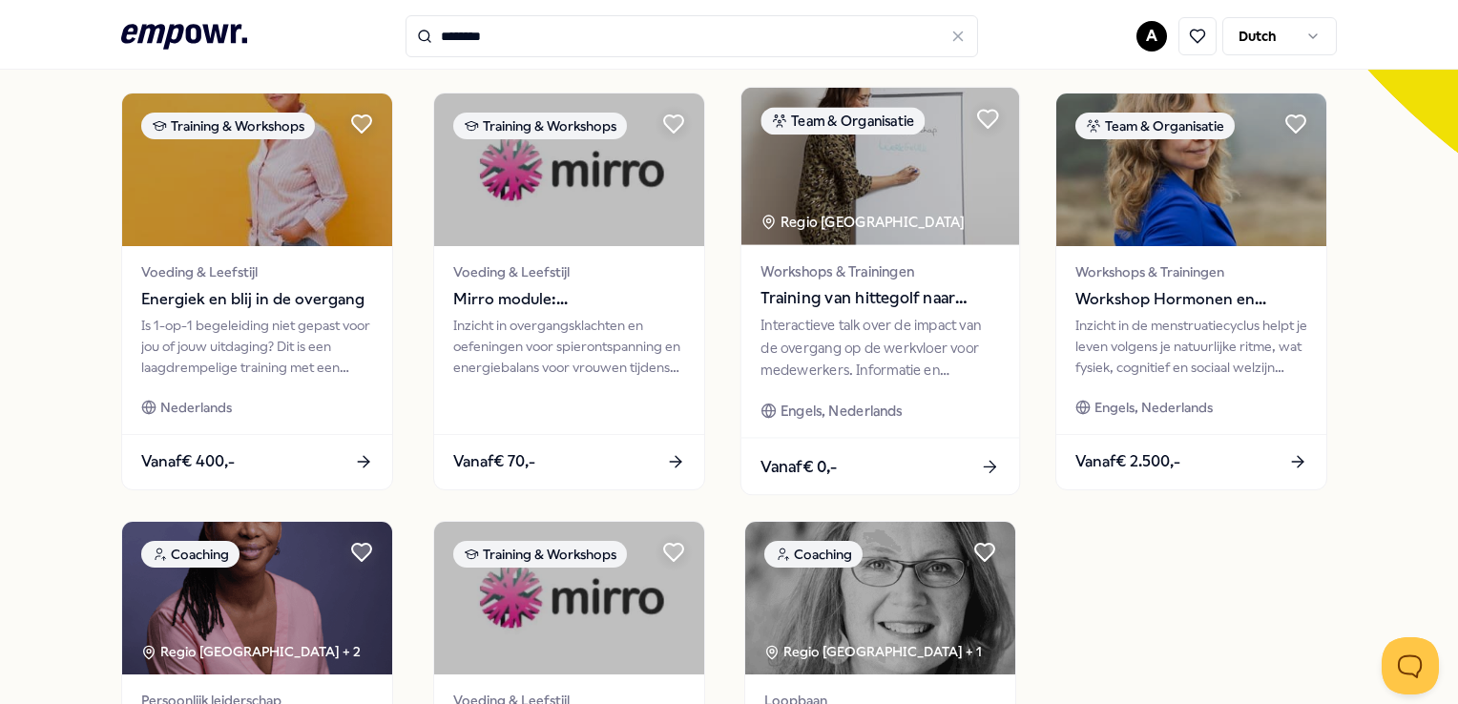
scroll to position [599, 0]
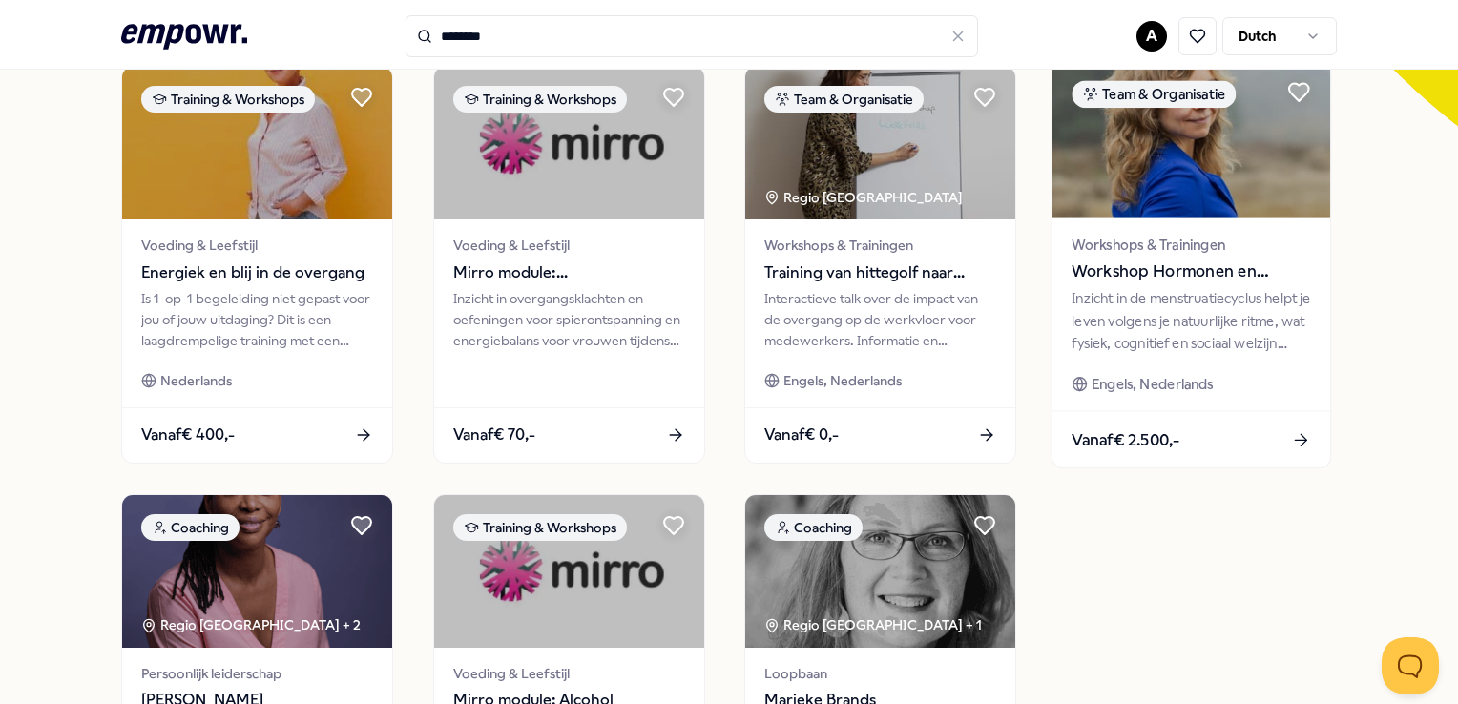
click at [1206, 269] on span "Workshop Hormonen en Werkstress" at bounding box center [1191, 272] width 239 height 25
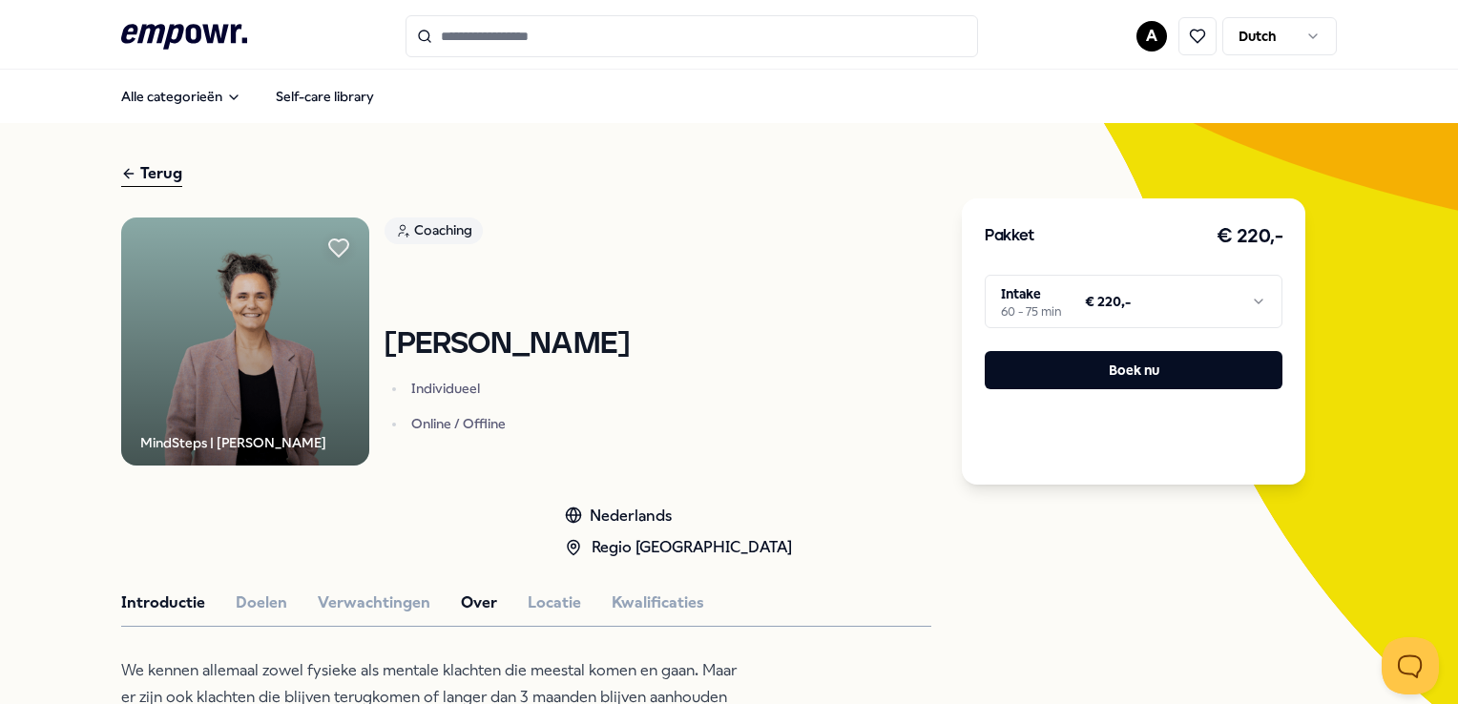
click at [470, 598] on button "Over" at bounding box center [479, 603] width 36 height 25
drag, startPoint x: 697, startPoint y: 197, endPoint x: 653, endPoint y: 254, distance: 72.7
